Goal: Task Accomplishment & Management: Use online tool/utility

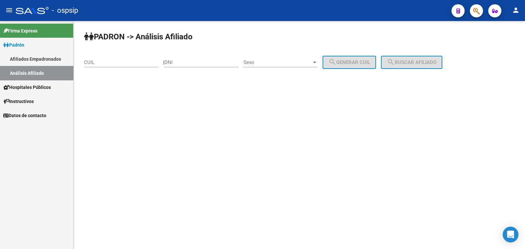
click at [190, 59] on div "DNI" at bounding box center [202, 60] width 74 height 14
type input "38177302"
click at [293, 61] on span "Sexo" at bounding box center [278, 62] width 68 height 6
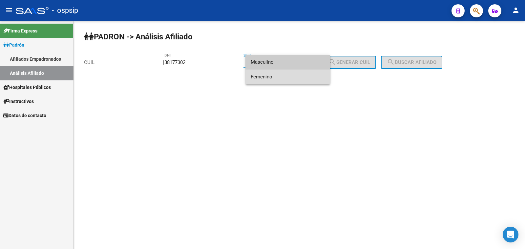
click at [293, 78] on span "Femenino" at bounding box center [288, 77] width 74 height 15
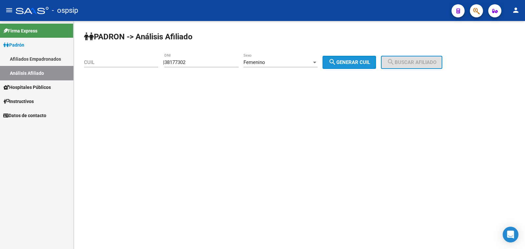
click at [356, 61] on span "search Generar CUIL" at bounding box center [350, 62] width 42 height 6
type input "27-38177302-2"
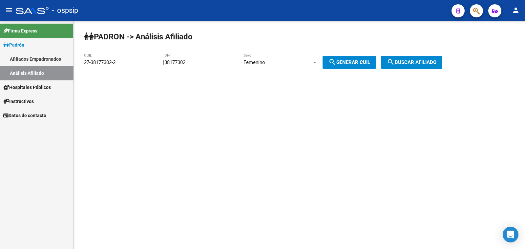
click at [425, 61] on span "search Buscar afiliado" at bounding box center [412, 62] width 50 height 6
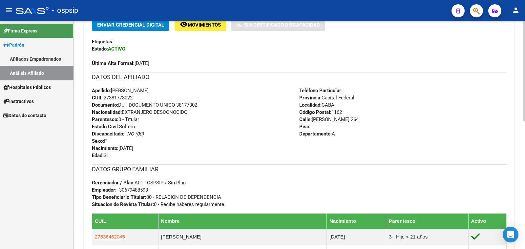
scroll to position [164, 0]
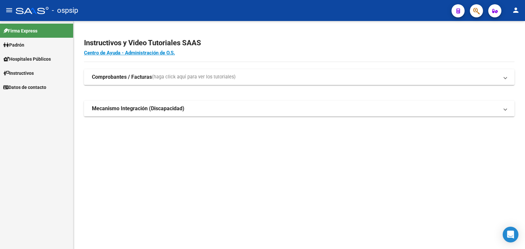
click at [22, 43] on span "Padrón" at bounding box center [13, 44] width 21 height 7
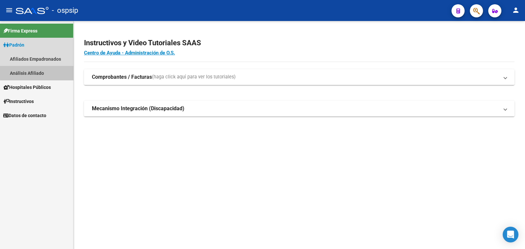
click at [40, 73] on link "Análisis Afiliado" at bounding box center [36, 73] width 73 height 14
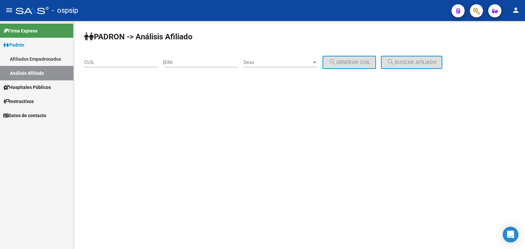
click at [189, 59] on div "DNI" at bounding box center [202, 60] width 74 height 14
type input "39929846"
click at [286, 61] on span "Sexo" at bounding box center [278, 62] width 68 height 6
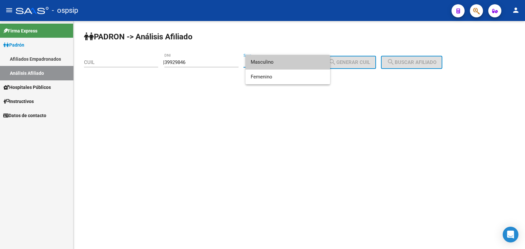
click at [286, 61] on span "Masculino" at bounding box center [288, 62] width 74 height 15
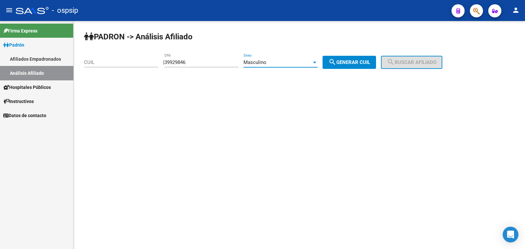
click at [350, 58] on button "search Generar CUIL" at bounding box center [350, 62] width 54 height 13
type input "20-39929846-7"
click at [406, 63] on span "search Buscar afiliado" at bounding box center [412, 62] width 50 height 6
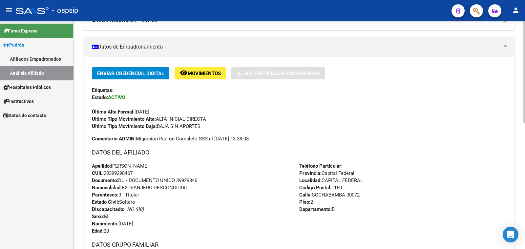
scroll to position [164, 0]
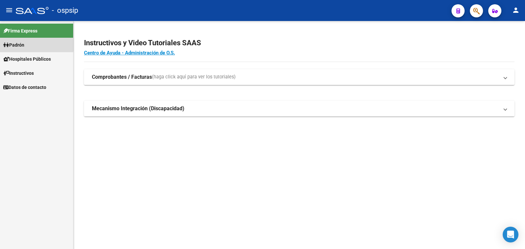
click at [23, 43] on span "Padrón" at bounding box center [13, 44] width 21 height 7
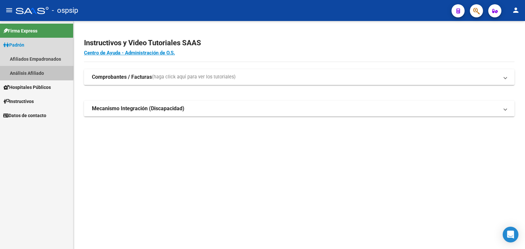
click at [30, 71] on link "Análisis Afiliado" at bounding box center [36, 73] width 73 height 14
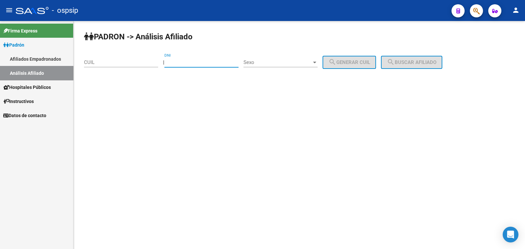
click at [186, 59] on input "DNI" at bounding box center [202, 62] width 74 height 6
paste input "25179444"
type input "25179444"
click at [276, 61] on span "Sexo" at bounding box center [278, 62] width 68 height 6
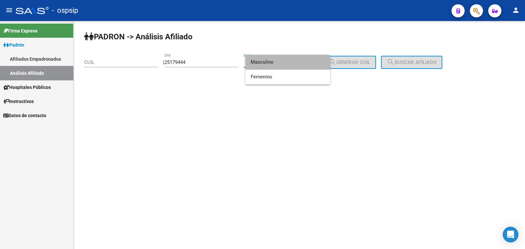
click at [276, 61] on span "Masculino" at bounding box center [288, 62] width 74 height 15
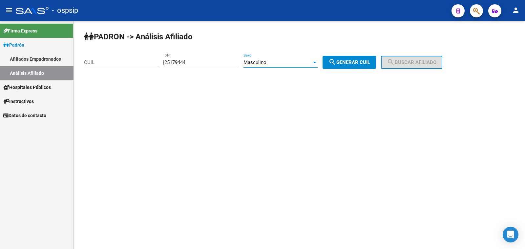
drag, startPoint x: 351, startPoint y: 59, endPoint x: 363, endPoint y: 59, distance: 11.5
click at [354, 59] on span "search Generar CUIL" at bounding box center [350, 62] width 42 height 6
type input "20-25179444-9"
click at [407, 63] on span "search Buscar afiliado" at bounding box center [412, 62] width 50 height 6
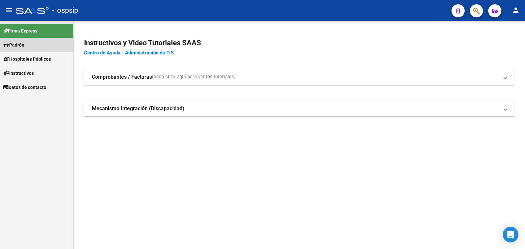
click at [15, 45] on span "Padrón" at bounding box center [13, 44] width 21 height 7
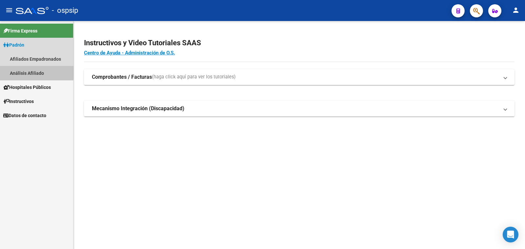
click at [20, 73] on link "Análisis Afiliado" at bounding box center [36, 73] width 73 height 14
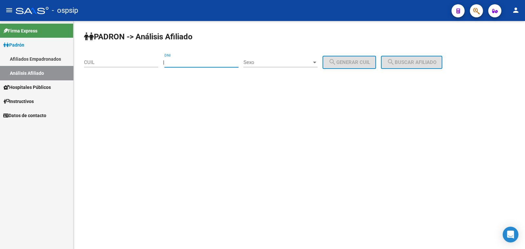
click at [188, 62] on input "DNI" at bounding box center [202, 62] width 74 height 6
paste input "36.819320"
click at [179, 61] on input "36.819320" at bounding box center [202, 62] width 74 height 6
type input "36819320"
click at [279, 61] on span "Sexo" at bounding box center [278, 62] width 68 height 6
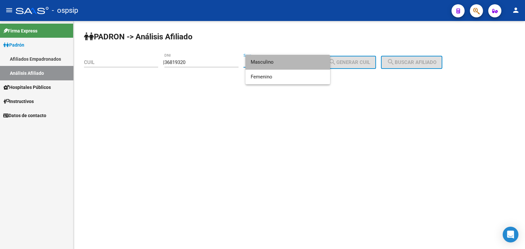
click at [279, 61] on span "Masculino" at bounding box center [288, 62] width 74 height 15
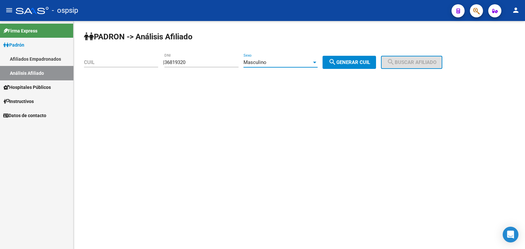
click at [357, 62] on span "search Generar CUIL" at bounding box center [350, 62] width 42 height 6
type input "20-36819320-9"
click at [423, 60] on span "search Buscar afiliado" at bounding box center [412, 62] width 50 height 6
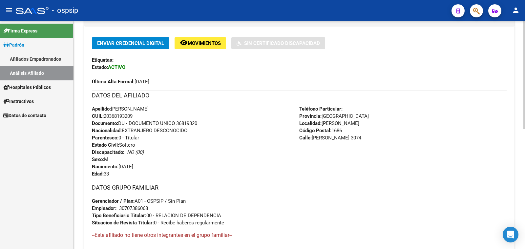
scroll to position [131, 0]
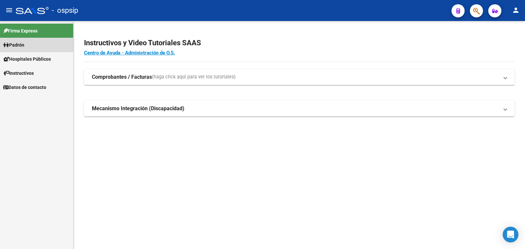
click at [14, 44] on span "Padrón" at bounding box center [13, 44] width 21 height 7
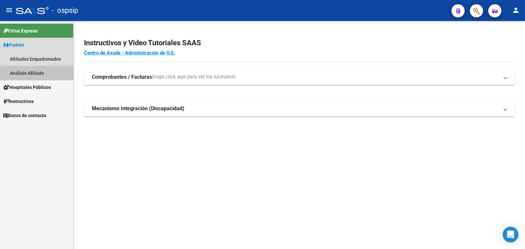
click at [39, 73] on link "Análisis Afiliado" at bounding box center [36, 73] width 73 height 14
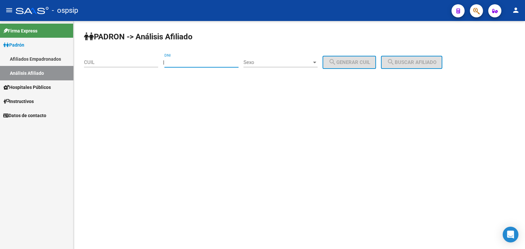
click at [200, 60] on input "DNI" at bounding box center [202, 62] width 74 height 6
type input "24838414"
click at [296, 63] on span "Sexo" at bounding box center [278, 62] width 68 height 6
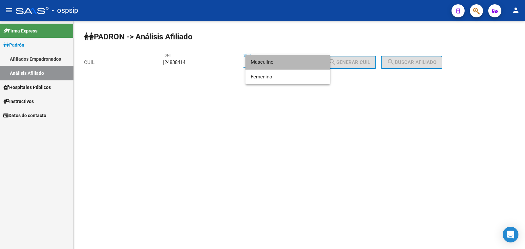
click at [296, 63] on span "Masculino" at bounding box center [288, 62] width 74 height 15
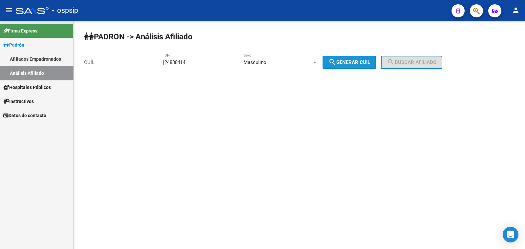
click at [370, 63] on span "search Generar CUIL" at bounding box center [350, 62] width 42 height 6
type input "20-24838414-0"
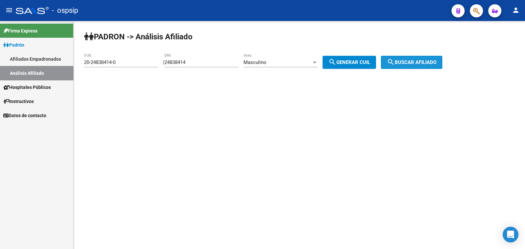
click at [412, 58] on button "search Buscar afiliado" at bounding box center [411, 62] width 61 height 13
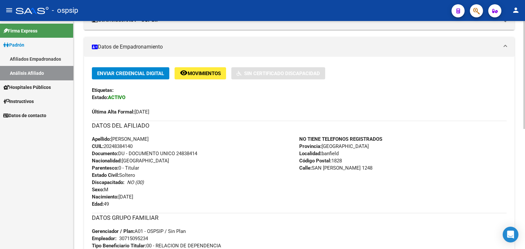
scroll to position [164, 0]
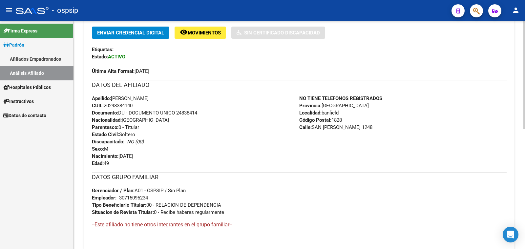
drag, startPoint x: 177, startPoint y: 111, endPoint x: 203, endPoint y: 110, distance: 25.6
click at [203, 110] on div "Apellido: [PERSON_NAME]: 20248384140 Documento: DU - DOCUMENTO UNICO 24838414 N…" at bounding box center [196, 131] width 208 height 72
copy span "24838414"
